Goal: Task Accomplishment & Management: Manage account settings

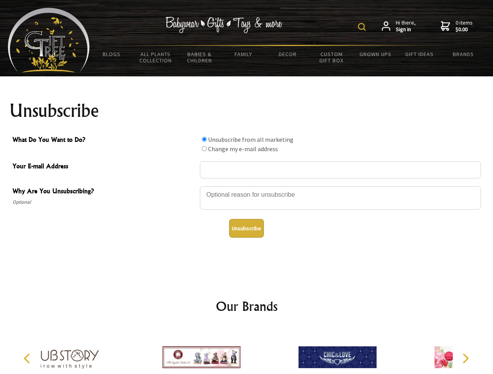
click at [363, 27] on img at bounding box center [362, 27] width 8 height 8
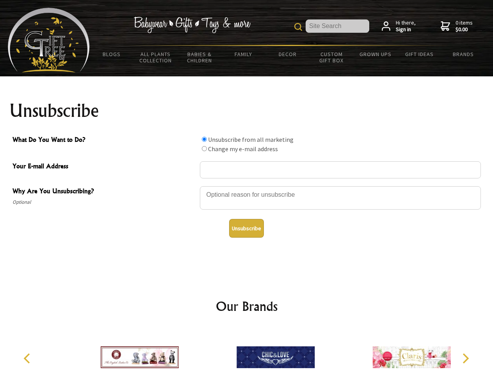
click at [246, 186] on div at bounding box center [340, 199] width 281 height 27
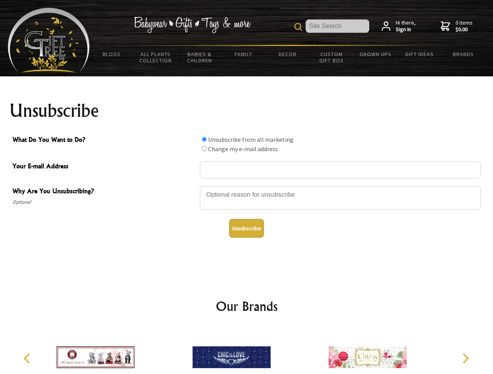
click at [204, 139] on input "What Do You Want to Do?" at bounding box center [204, 139] width 5 height 5
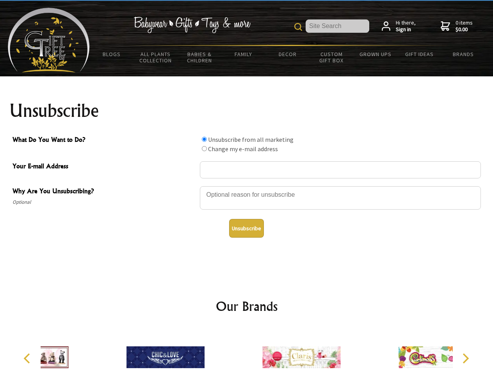
click at [204, 149] on input "What Do You Want to Do?" at bounding box center [204, 148] width 5 height 5
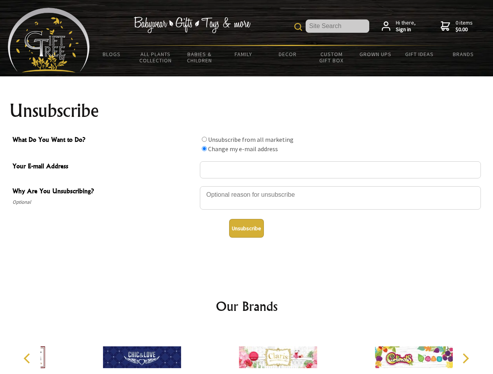
radio input "true"
click at [246, 229] on button "Unsubscribe" at bounding box center [246, 228] width 35 height 19
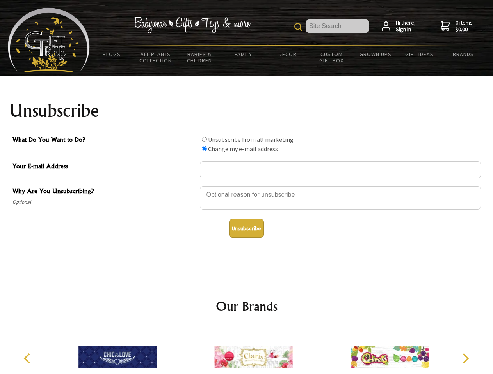
click at [246, 351] on img at bounding box center [253, 357] width 78 height 58
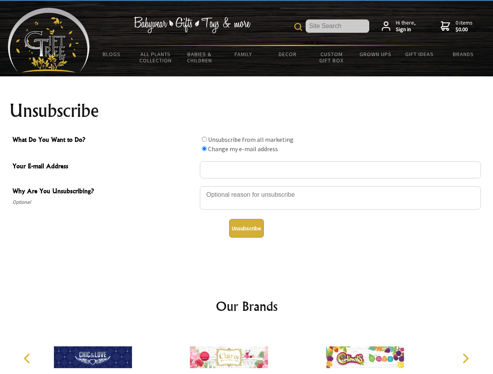
click at [28, 359] on icon "Previous" at bounding box center [28, 359] width 10 height 10
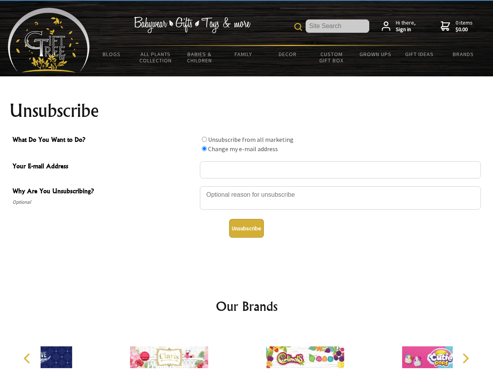
click at [465, 359] on icon "Next" at bounding box center [464, 359] width 10 height 10
